Goal: Task Accomplishment & Management: Manage account settings

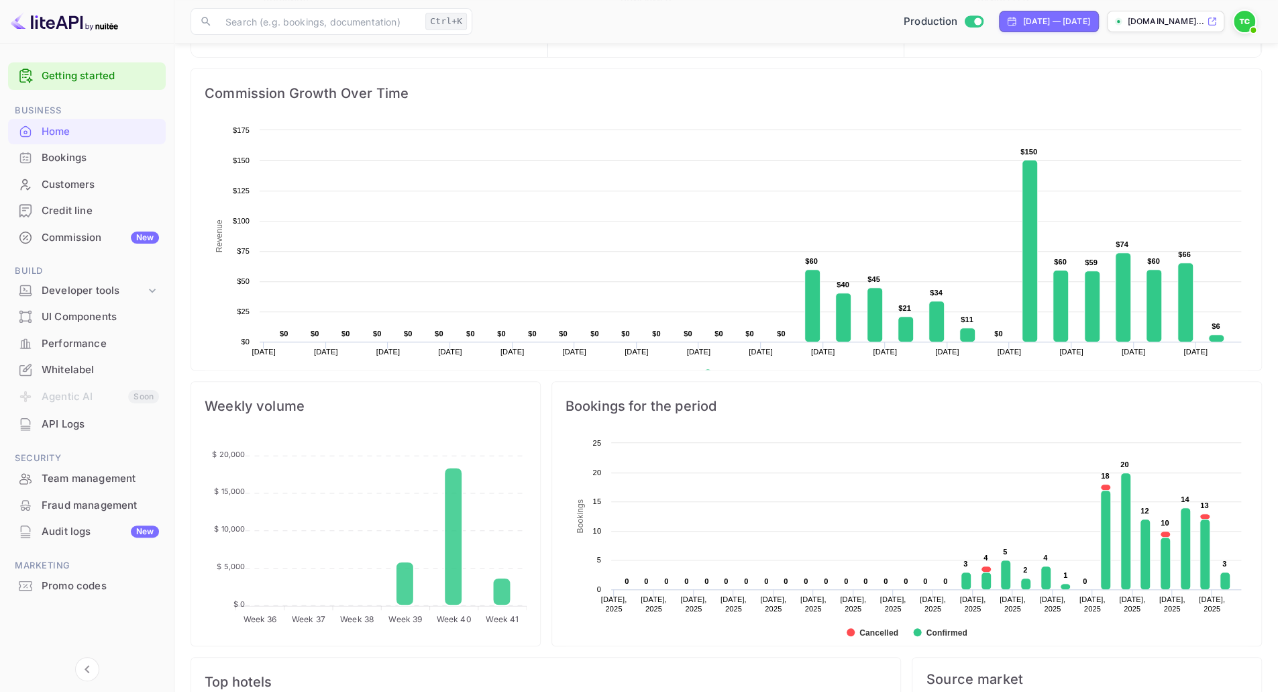
scroll to position [312, 0]
click at [73, 484] on div "Team management" at bounding box center [100, 478] width 117 height 15
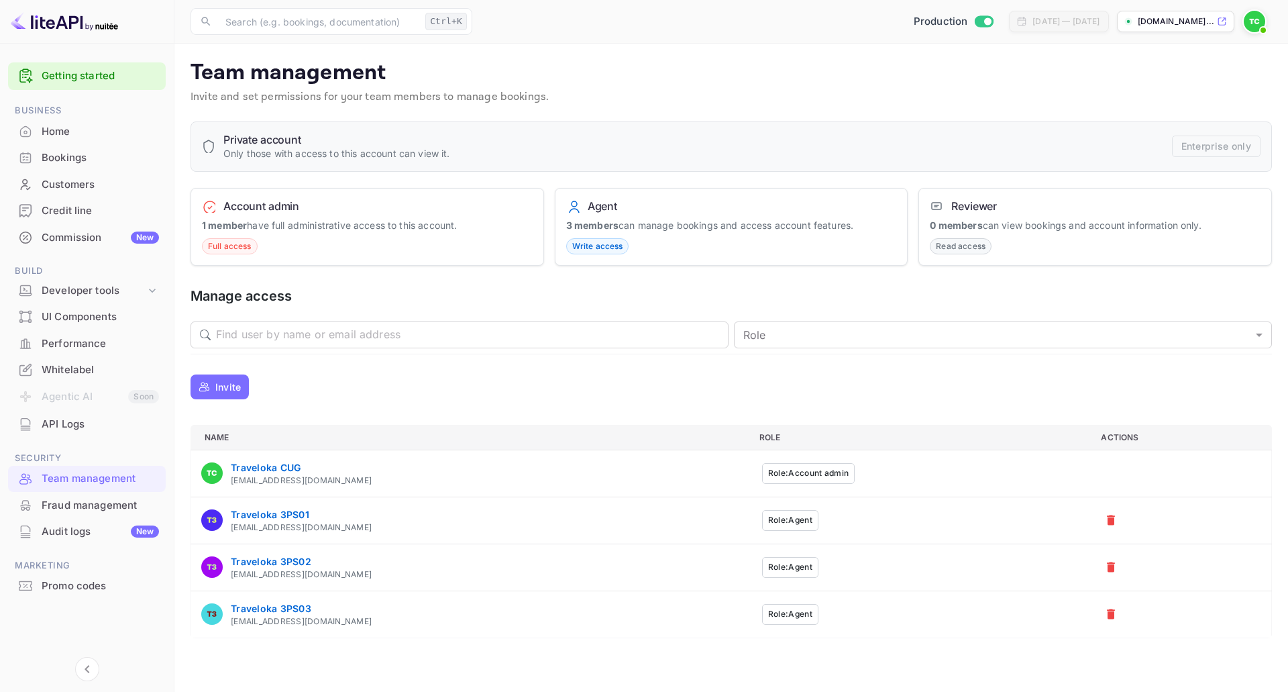
drag, startPoint x: 1099, startPoint y: 576, endPoint x: 1040, endPoint y: 625, distance: 76.7
click at [1040, 625] on tbody "Traveloka CUG nuitee-cug@traveloka.com Role: Account admin Traveloka 3PS01 acco…" at bounding box center [731, 544] width 1081 height 188
click at [1106, 517] on icon "a dense table" at bounding box center [1110, 519] width 13 height 13
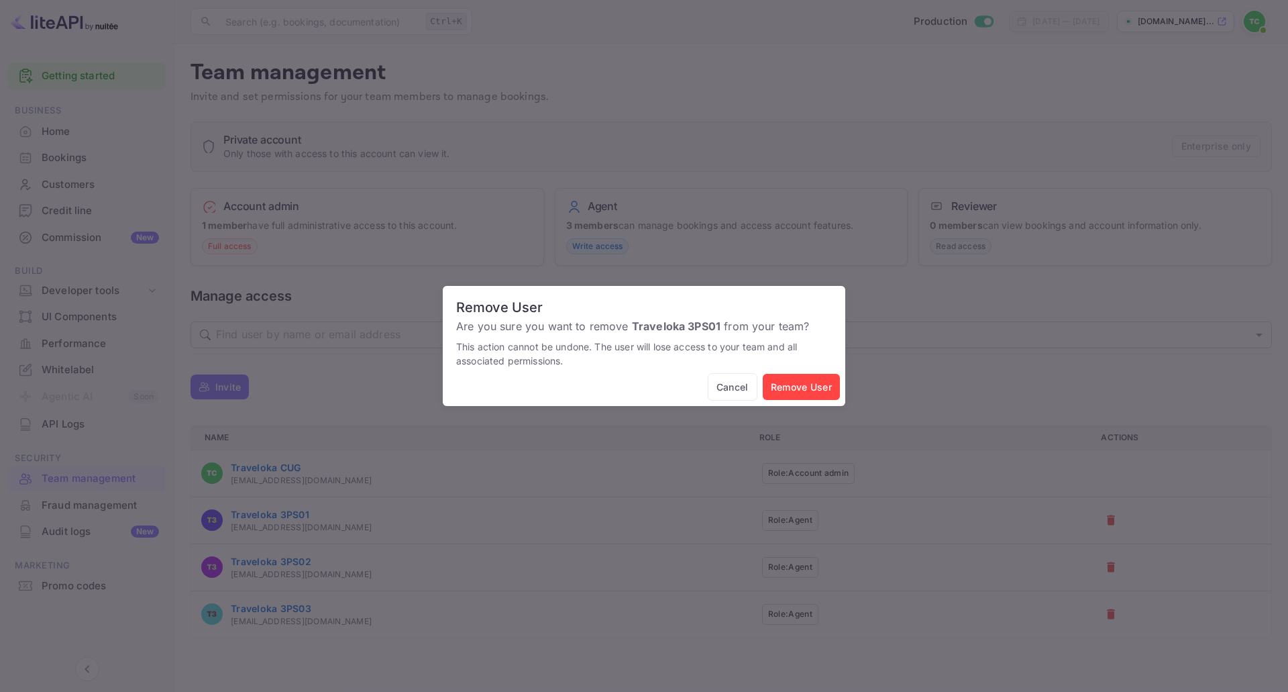
drag, startPoint x: 800, startPoint y: 387, endPoint x: 640, endPoint y: 375, distance: 160.1
click at [640, 375] on div "Cancel Remove User" at bounding box center [644, 389] width 403 height 33
click at [795, 376] on button "Remove User" at bounding box center [801, 387] width 77 height 26
click at [812, 385] on button "Remove User" at bounding box center [801, 387] width 77 height 26
click at [905, 95] on div "Remove User Are you sure you want to remove Traveloka 3PS01 from your team? Thi…" at bounding box center [644, 346] width 1288 height 692
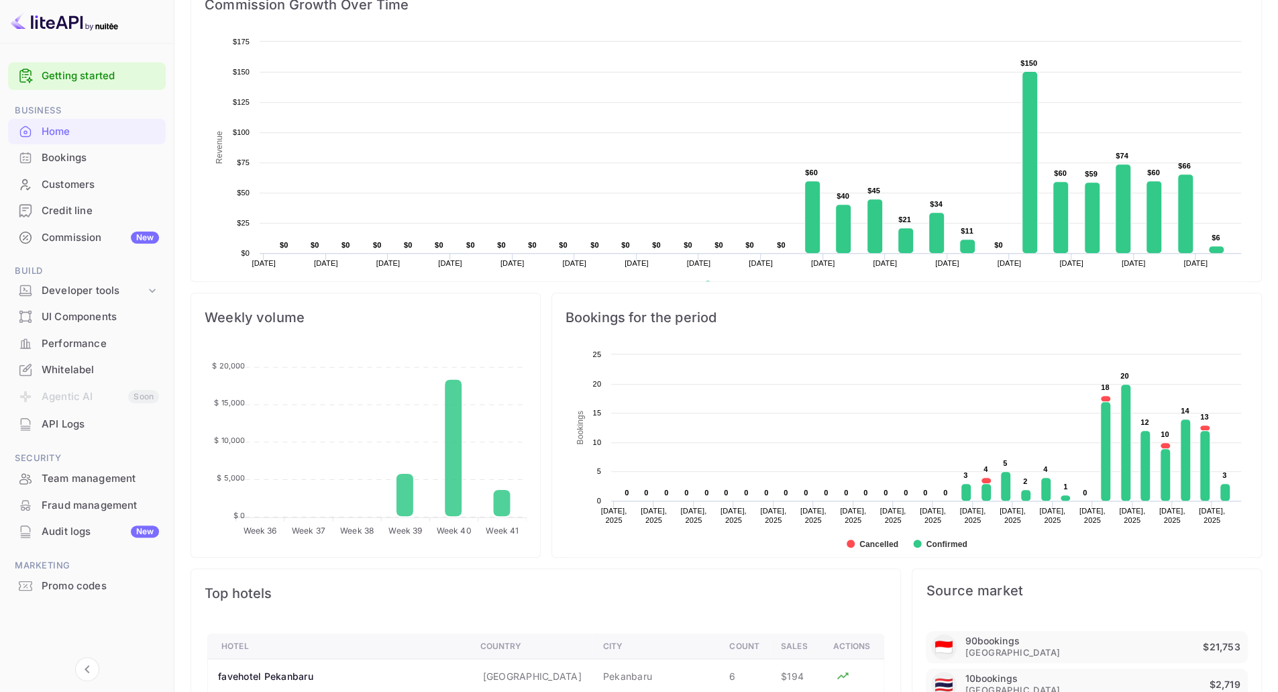
scroll to position [782, 0]
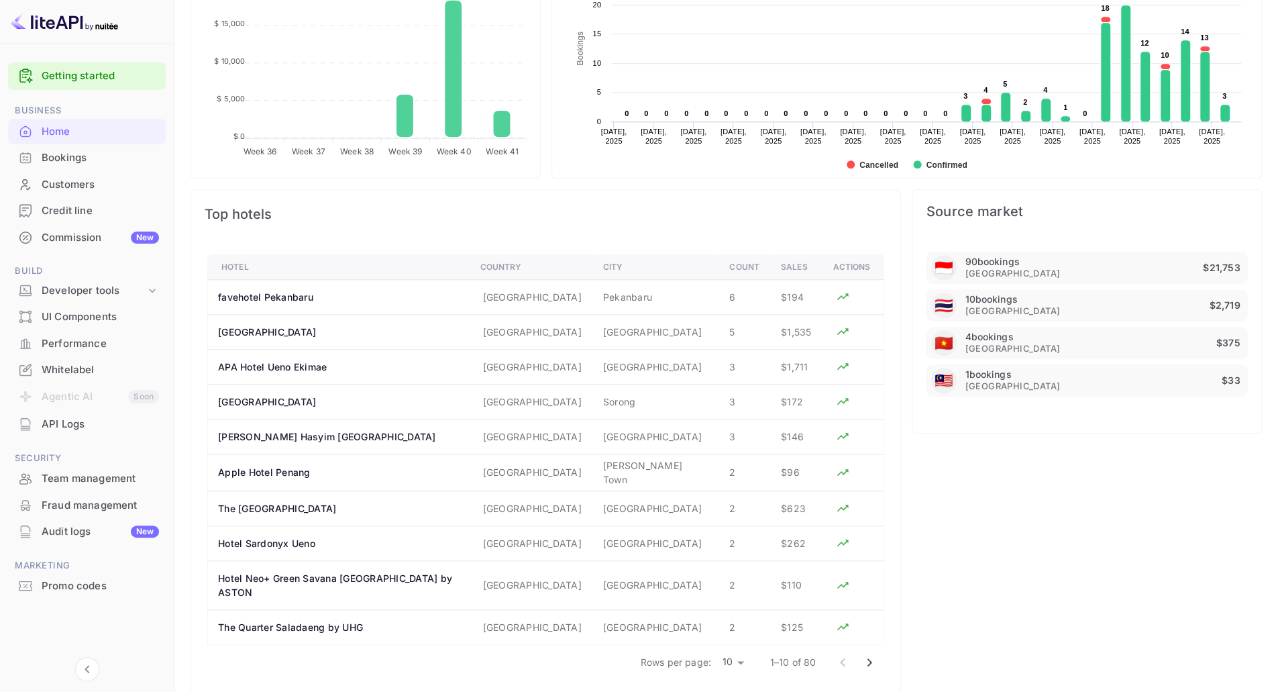
click at [105, 484] on div "Team management" at bounding box center [100, 478] width 117 height 15
